Goal: Information Seeking & Learning: Learn about a topic

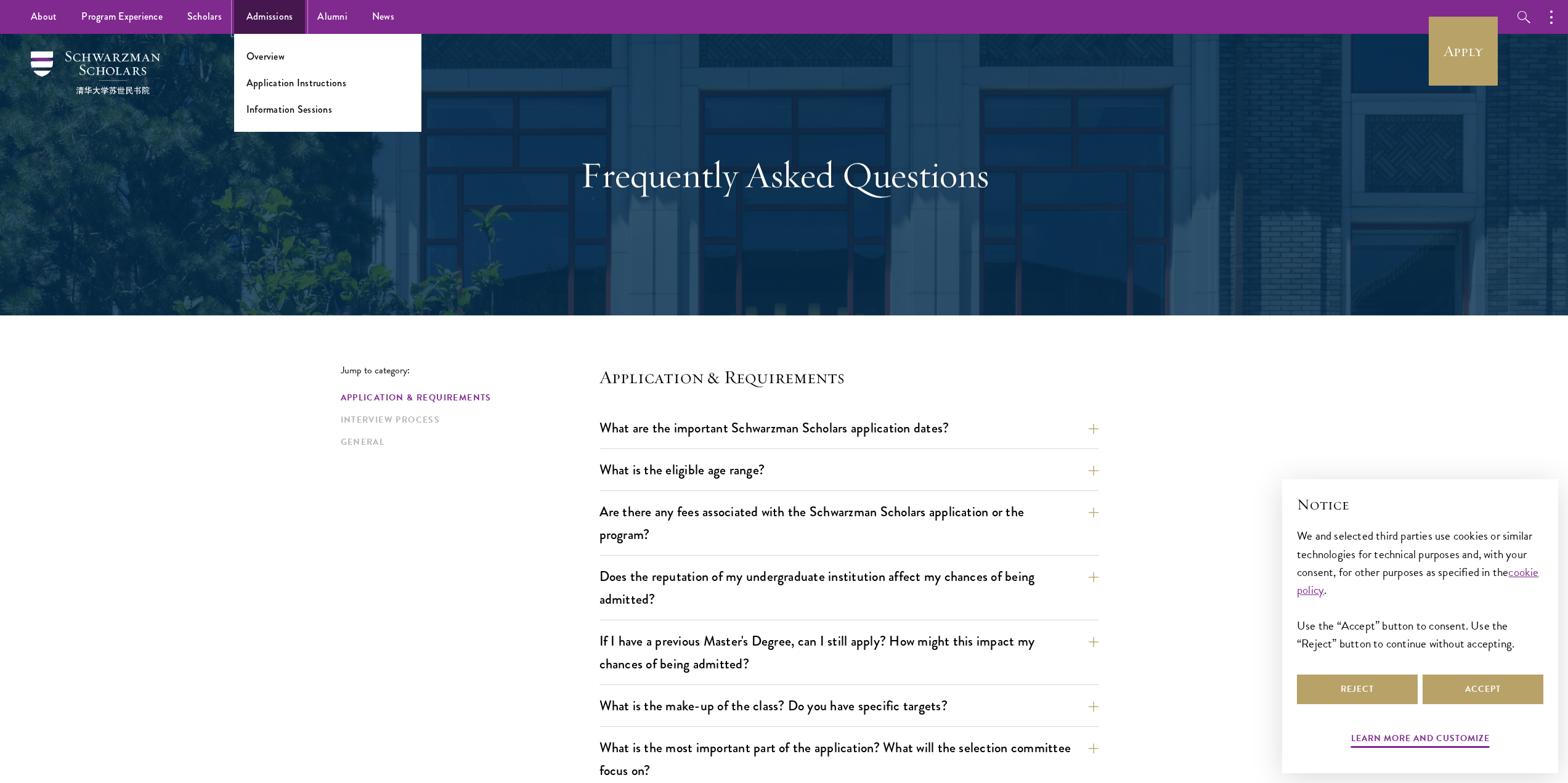
click at [247, 13] on link "Admissions" at bounding box center [270, 17] width 72 height 34
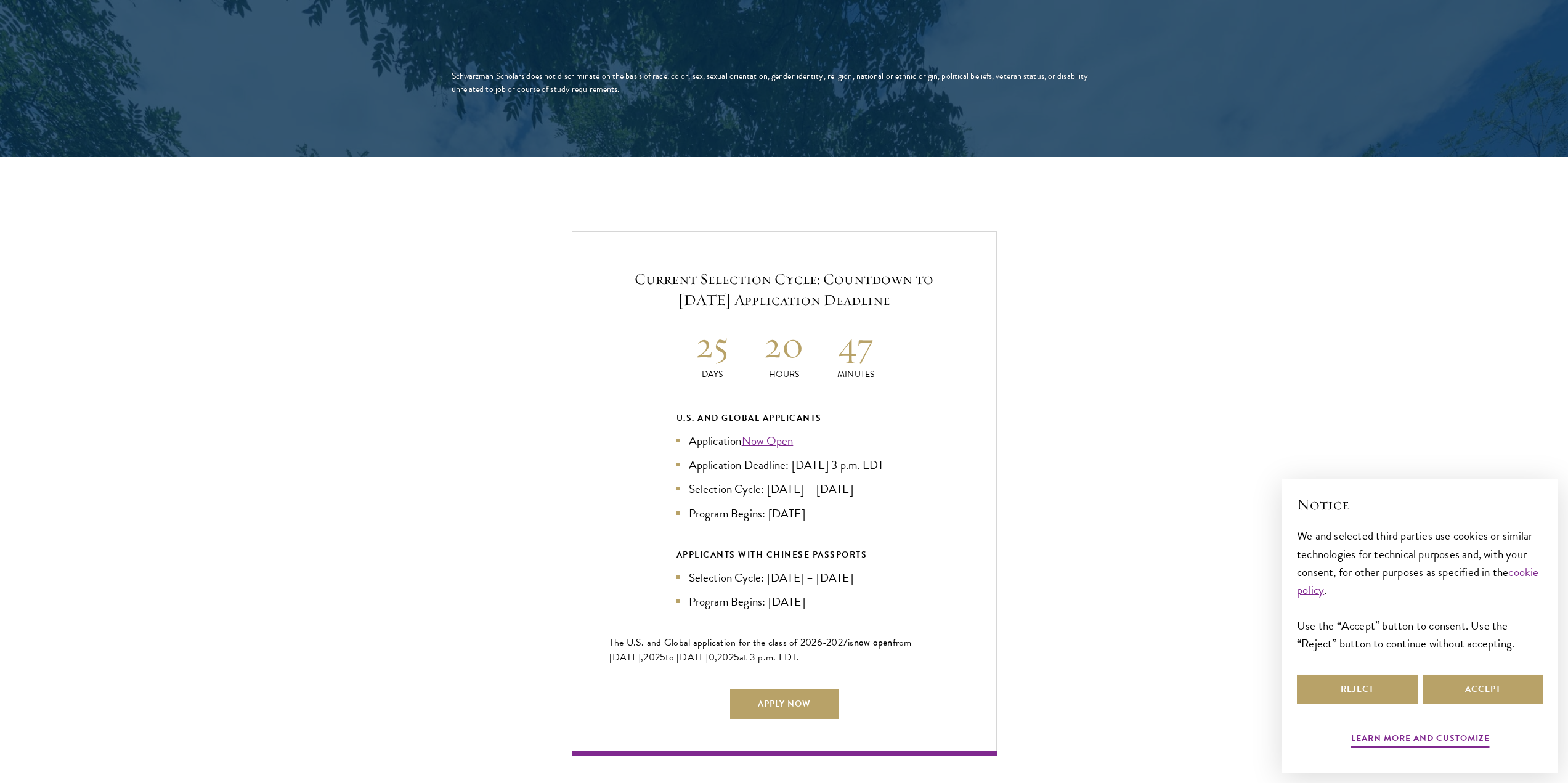
scroll to position [2464, 0]
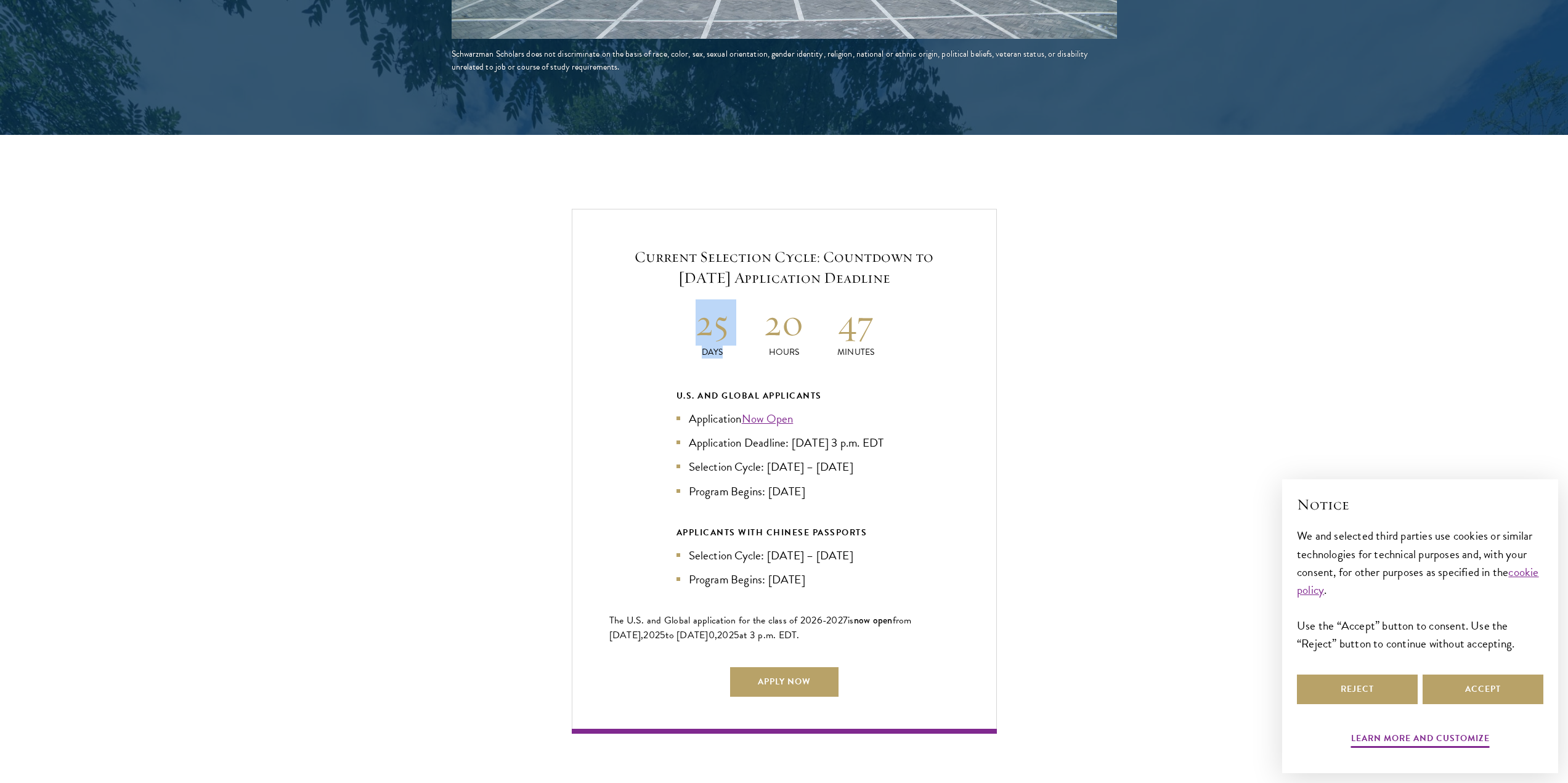
drag, startPoint x: 645, startPoint y: 308, endPoint x: 810, endPoint y: 296, distance: 165.4
click at [809, 296] on div "Current Selection Cycle: Countdown to [DATE] Application Deadline 25 Days 20 Ho…" at bounding box center [785, 471] width 426 height 524
click at [810, 300] on h2 "20" at bounding box center [784, 322] width 72 height 46
click at [812, 300] on h2 "20" at bounding box center [784, 322] width 72 height 46
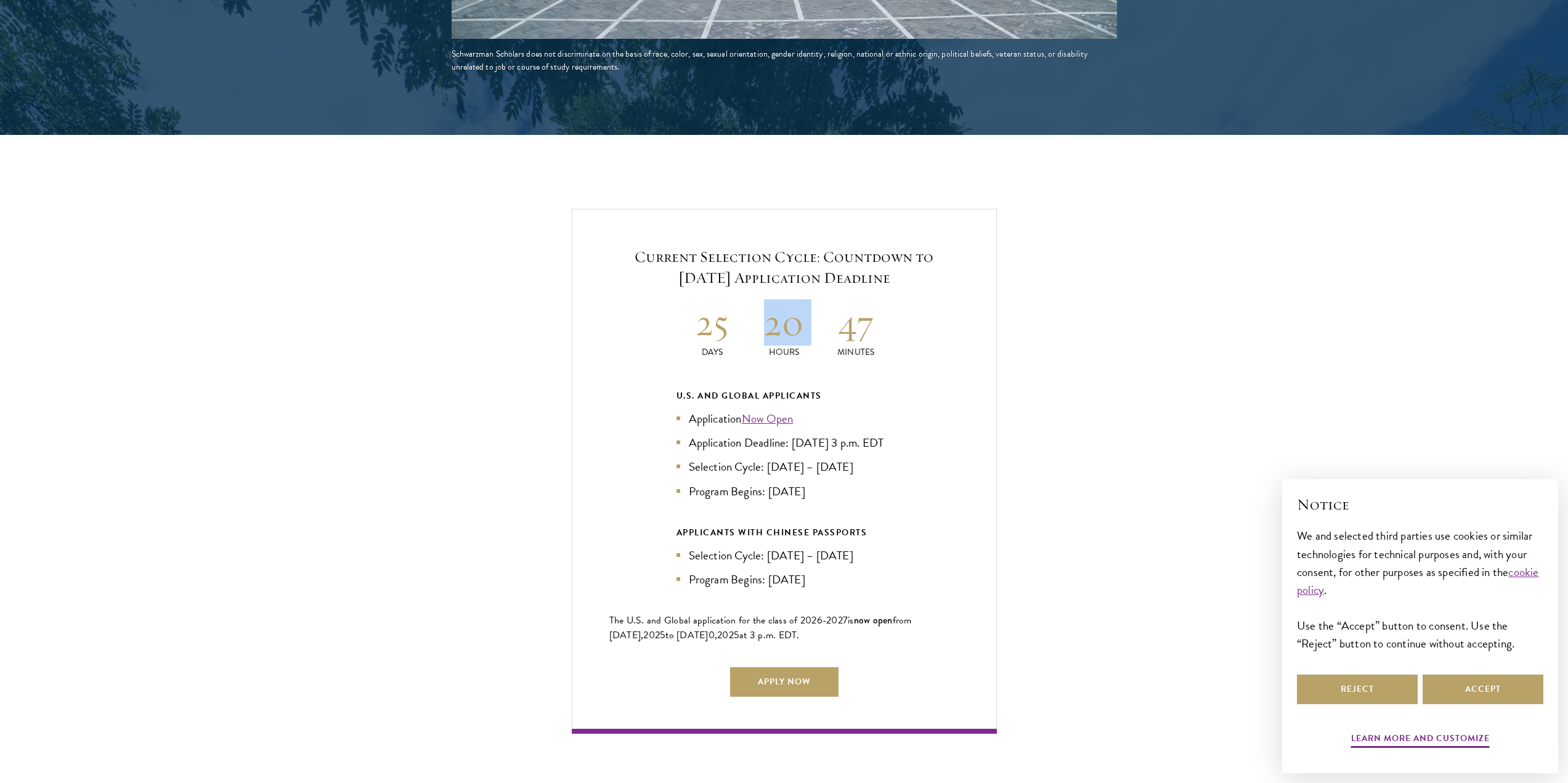
click at [812, 300] on h2 "20" at bounding box center [784, 322] width 72 height 46
click at [795, 300] on h2 "20" at bounding box center [784, 322] width 72 height 46
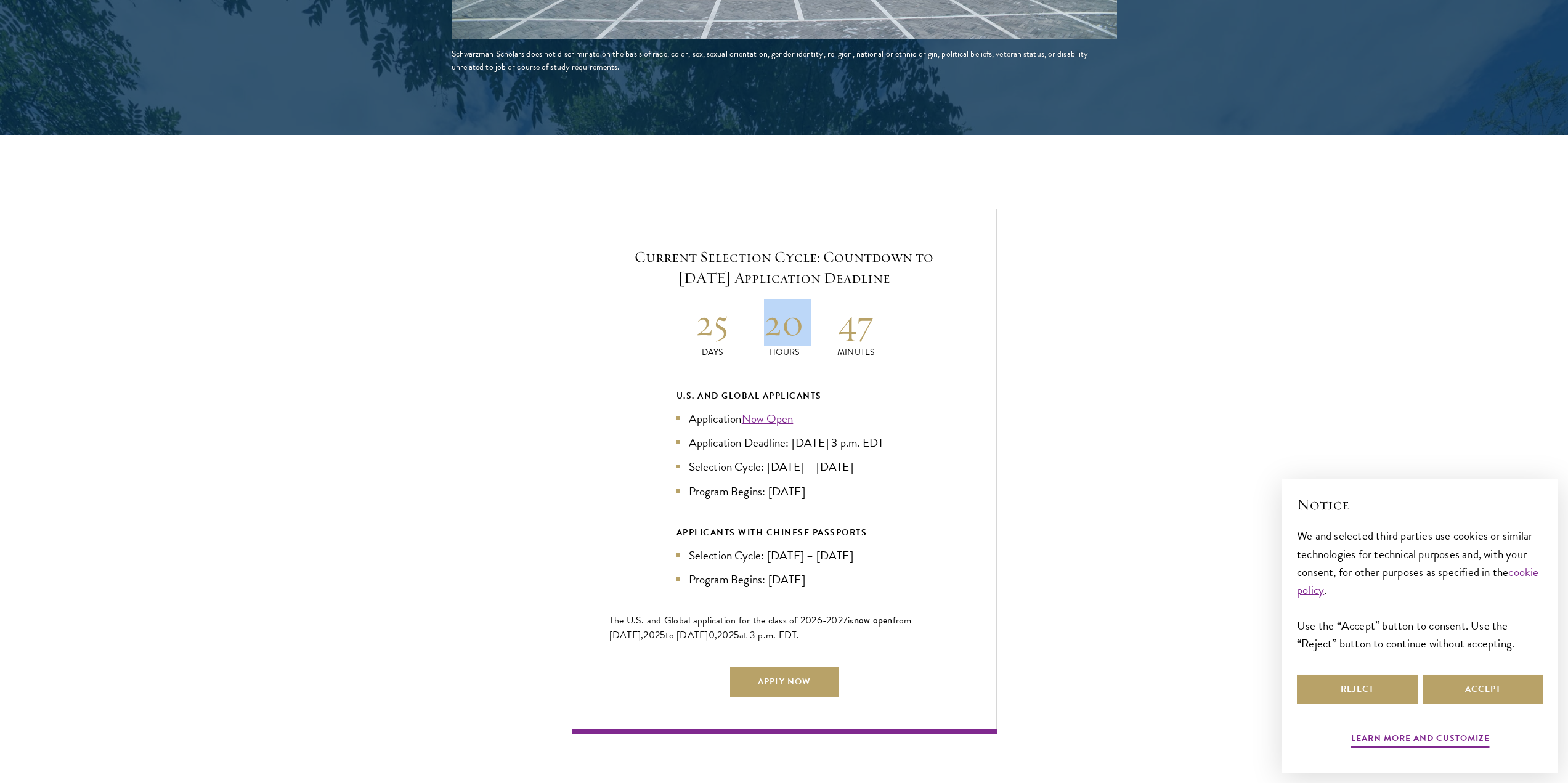
click at [782, 300] on h2 "20" at bounding box center [784, 322] width 72 height 46
click at [344, 209] on div "Current Selection Cycle: Countdown to [DATE] Application Deadline 25 Days 20 Ho…" at bounding box center [784, 471] width 1445 height 524
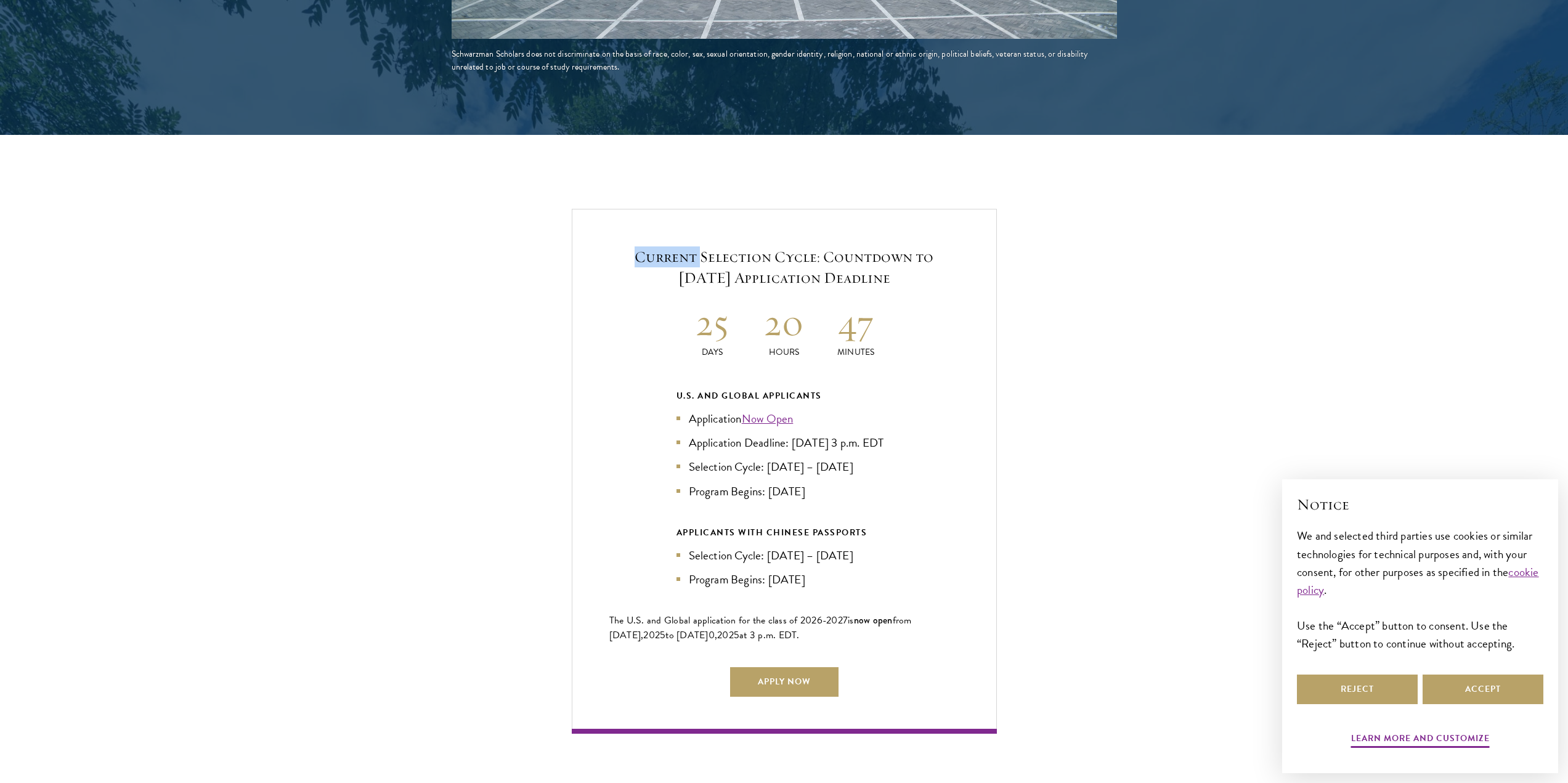
click at [344, 209] on div "Current Selection Cycle: Countdown to [DATE] Application Deadline 25 Days 20 Ho…" at bounding box center [784, 471] width 1445 height 524
click at [311, 182] on main "Admissions Join the world's next generation of leaders. Admissions Overview Eve…" at bounding box center [784, 656] width 1568 height 6173
